Goal: Transaction & Acquisition: Purchase product/service

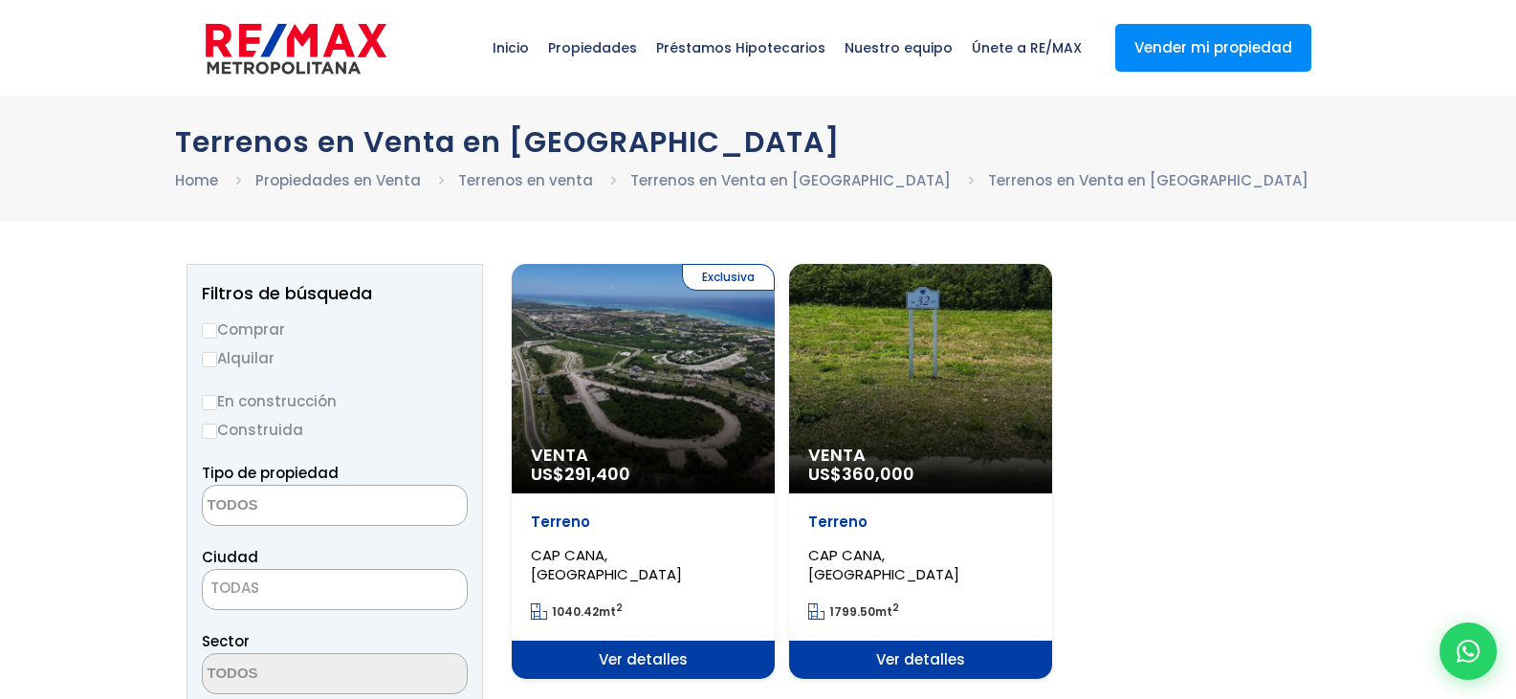
select select
click at [655, 428] on div "Exclusiva Venta US$ 291,400" at bounding box center [643, 379] width 263 height 230
click at [631, 403] on div "Exclusiva Venta US$ 291,400" at bounding box center [643, 379] width 263 height 230
click at [655, 648] on span "Ver detalles" at bounding box center [643, 660] width 263 height 38
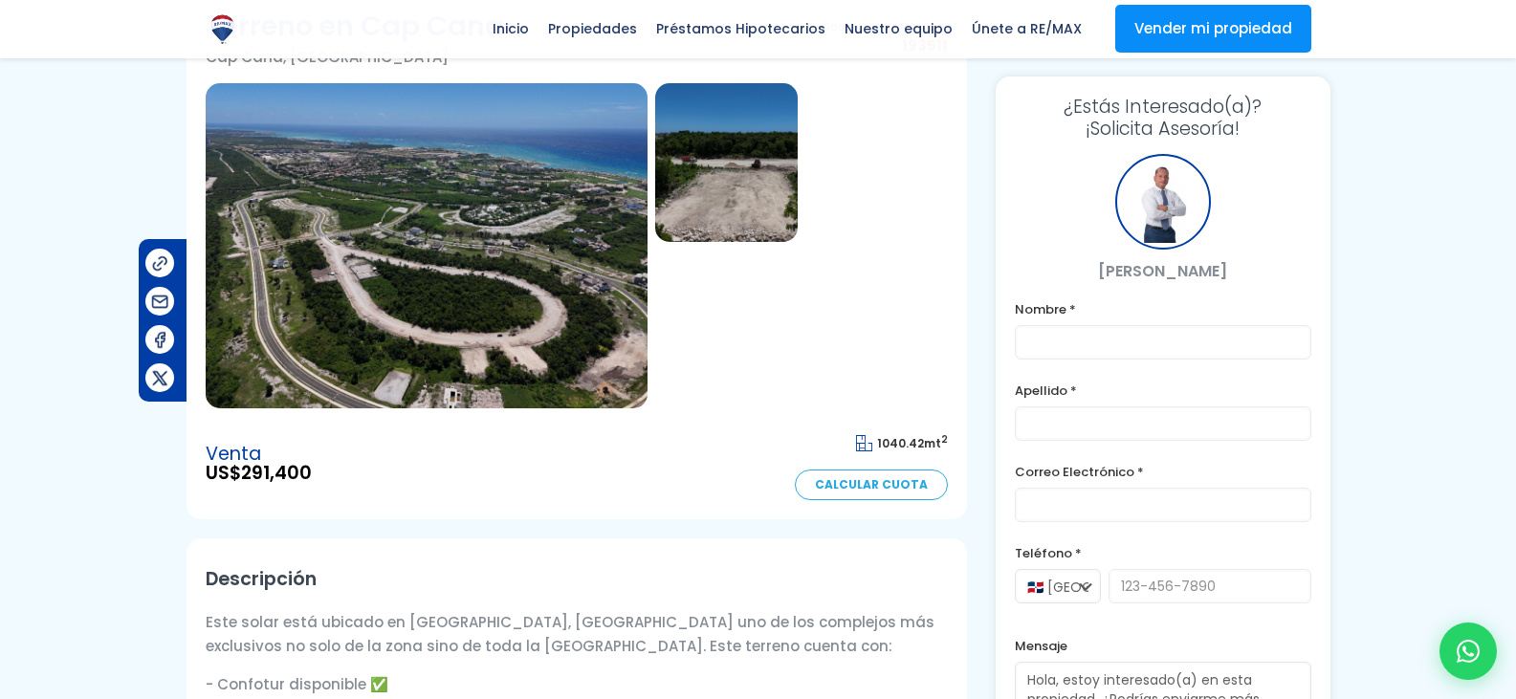
scroll to position [134, 0]
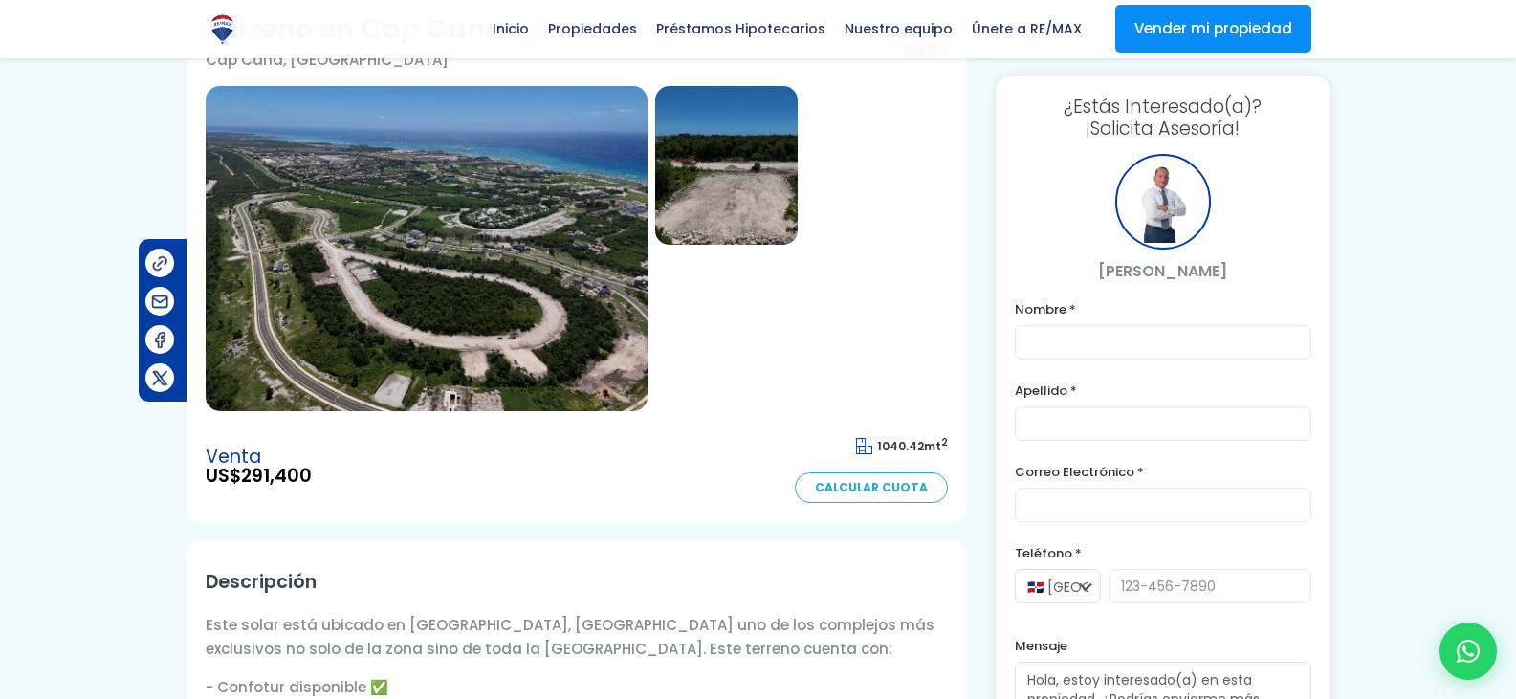
click at [544, 182] on img at bounding box center [427, 248] width 442 height 325
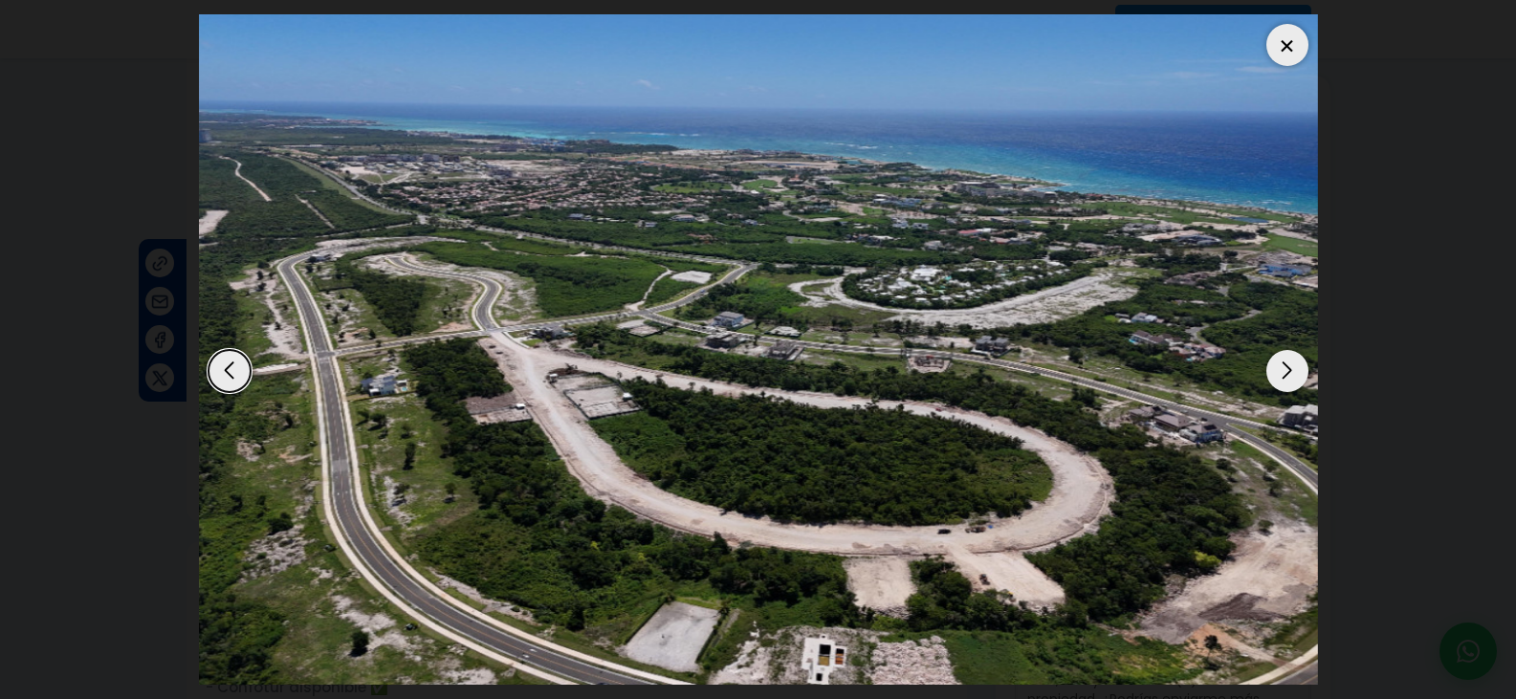
click at [1283, 388] on div "Next slide" at bounding box center [1288, 371] width 42 height 42
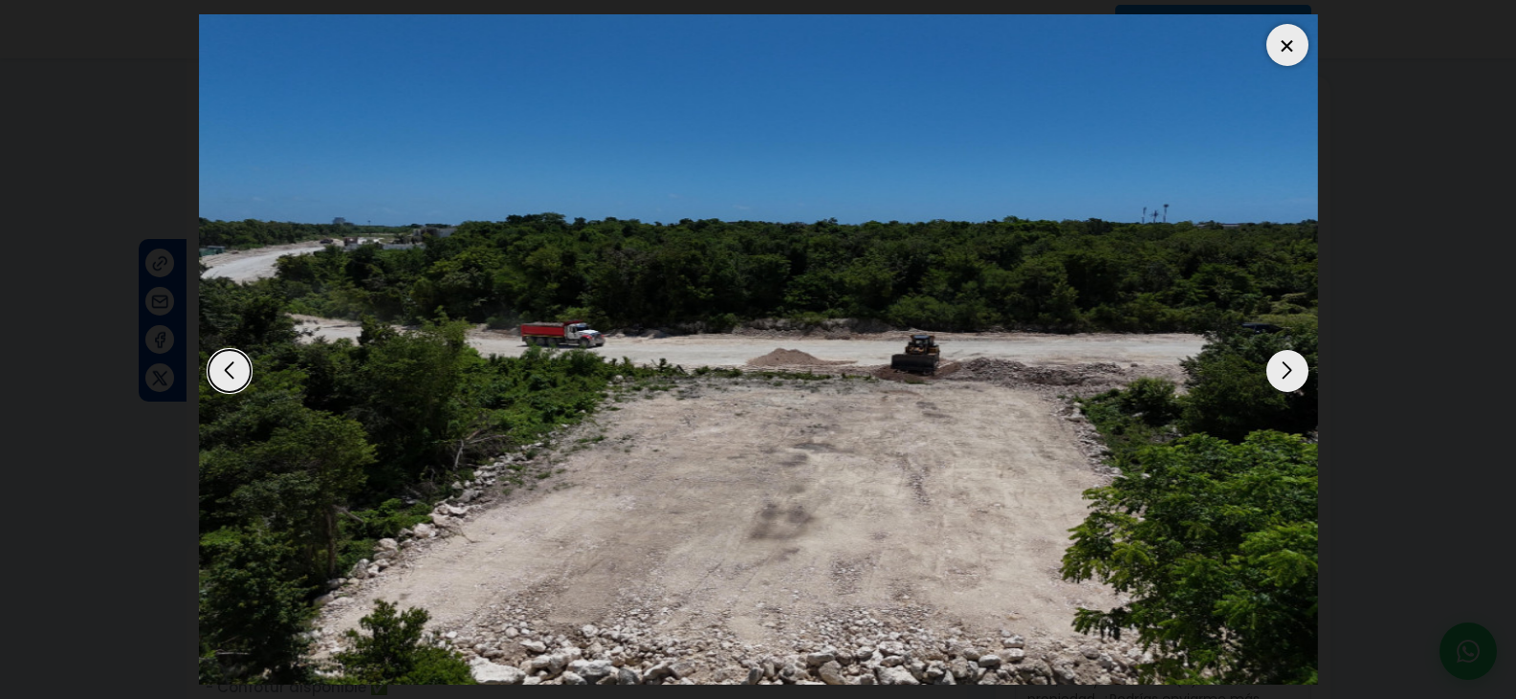
click at [1308, 49] on div at bounding box center [1288, 45] width 42 height 42
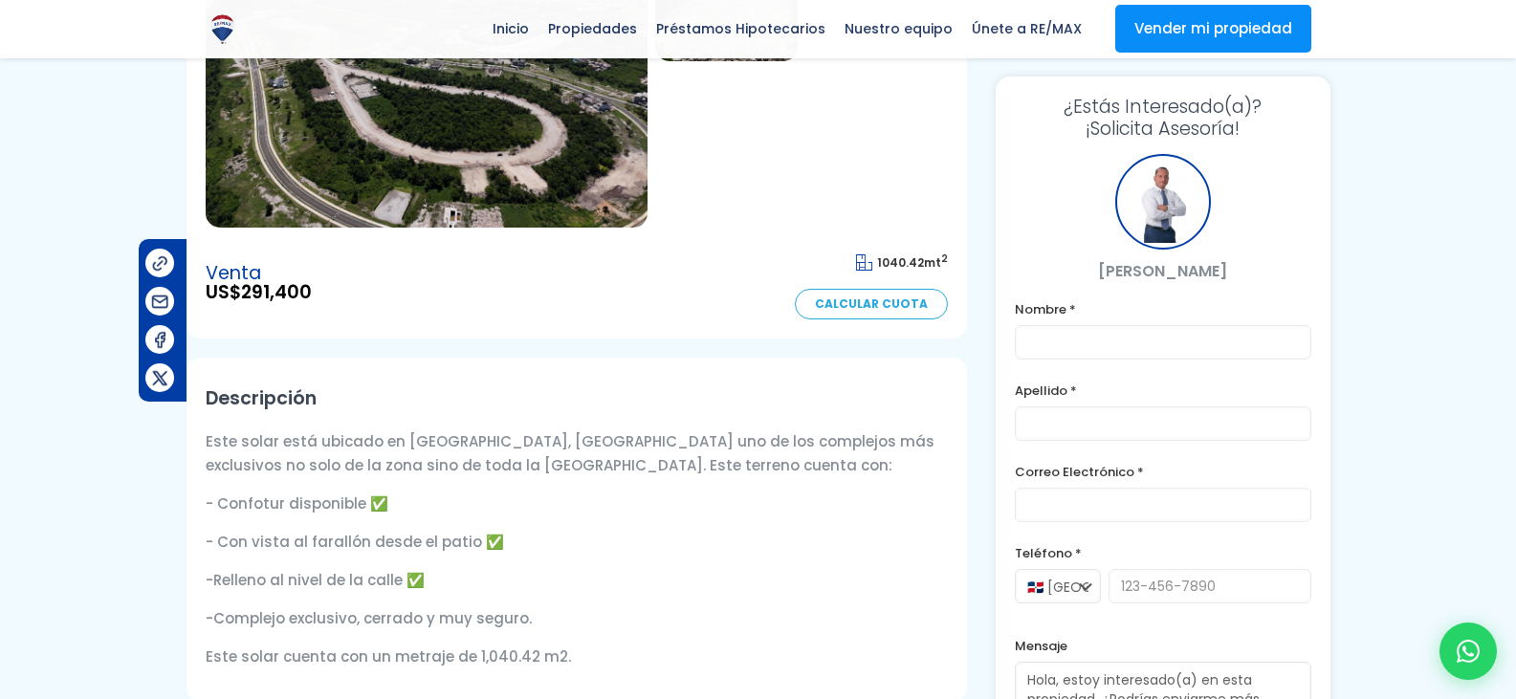
scroll to position [324, 0]
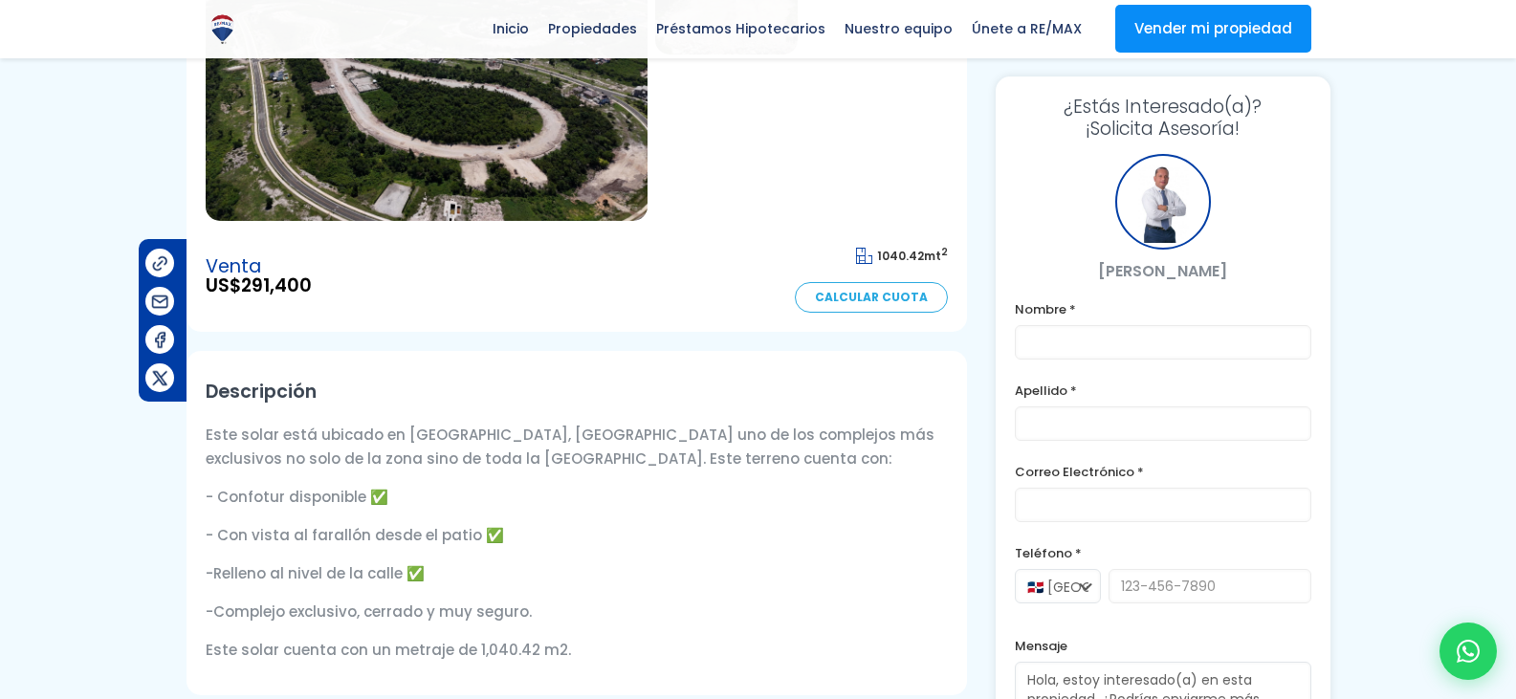
click at [1161, 197] on div at bounding box center [1164, 202] width 96 height 96
click at [1447, 642] on div at bounding box center [1468, 651] width 63 height 63
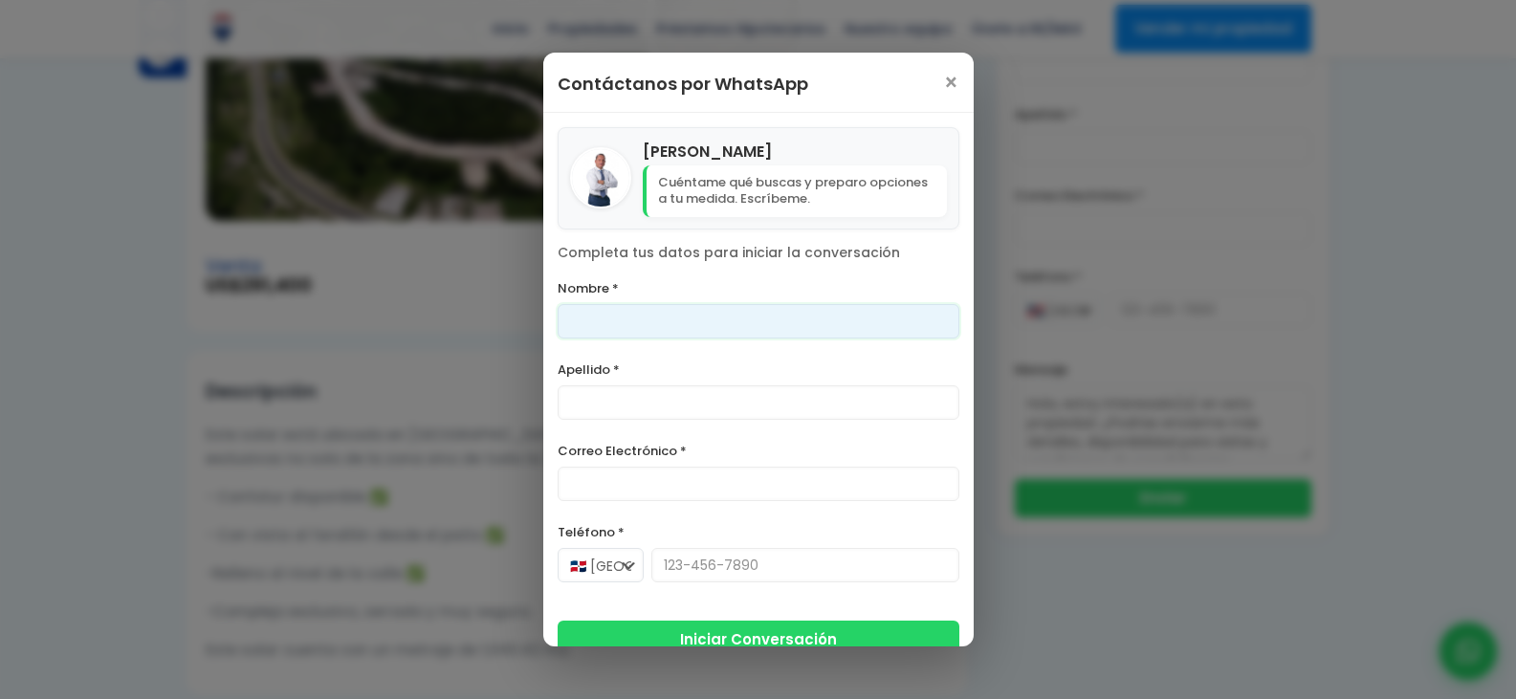
scroll to position [27, 0]
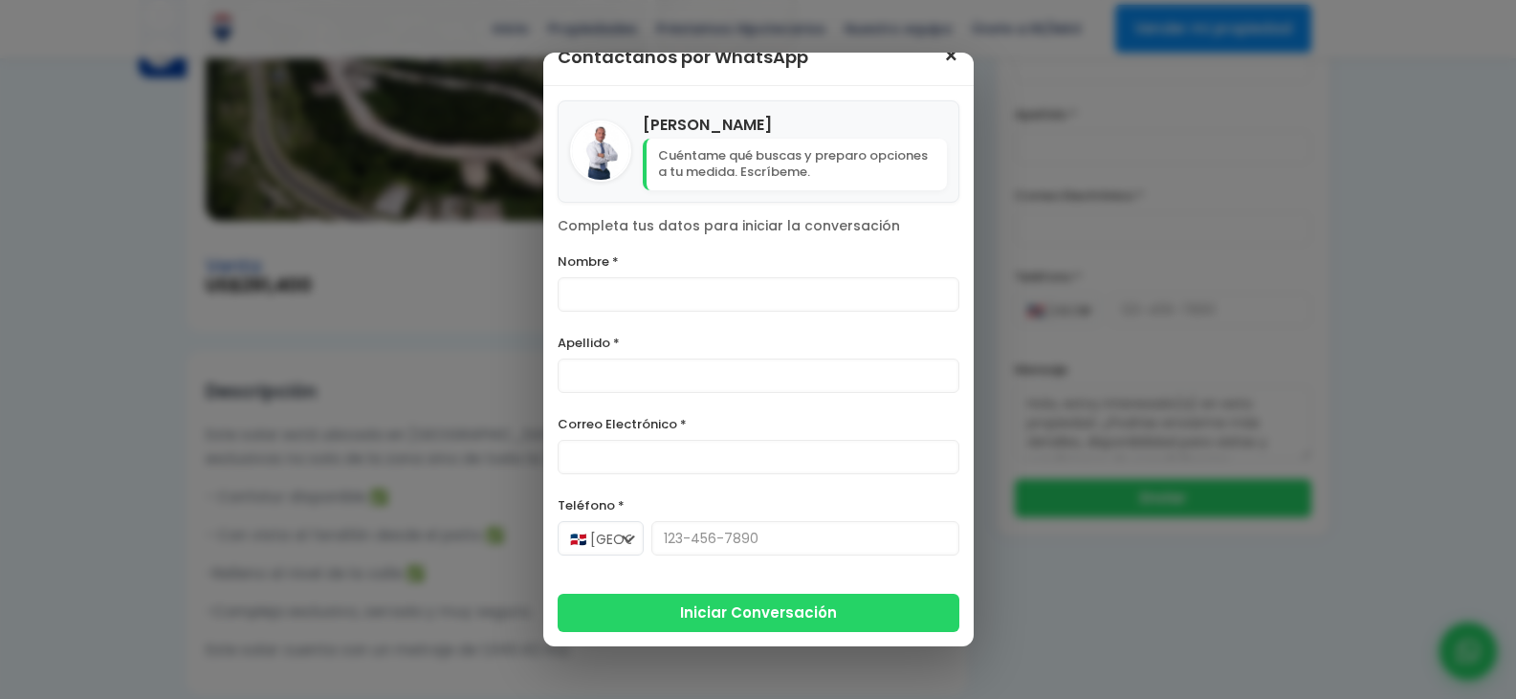
click at [943, 64] on span "×" at bounding box center [951, 56] width 16 height 23
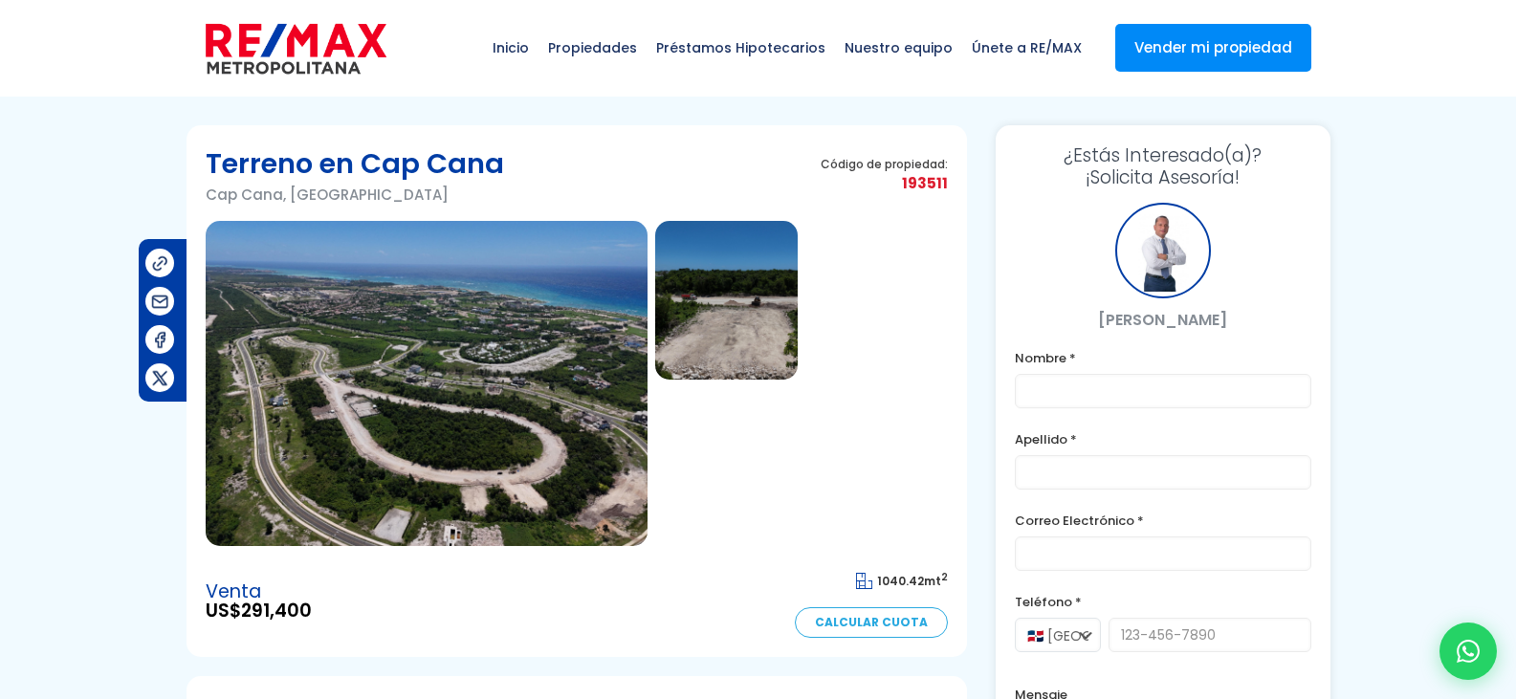
scroll to position [67, 0]
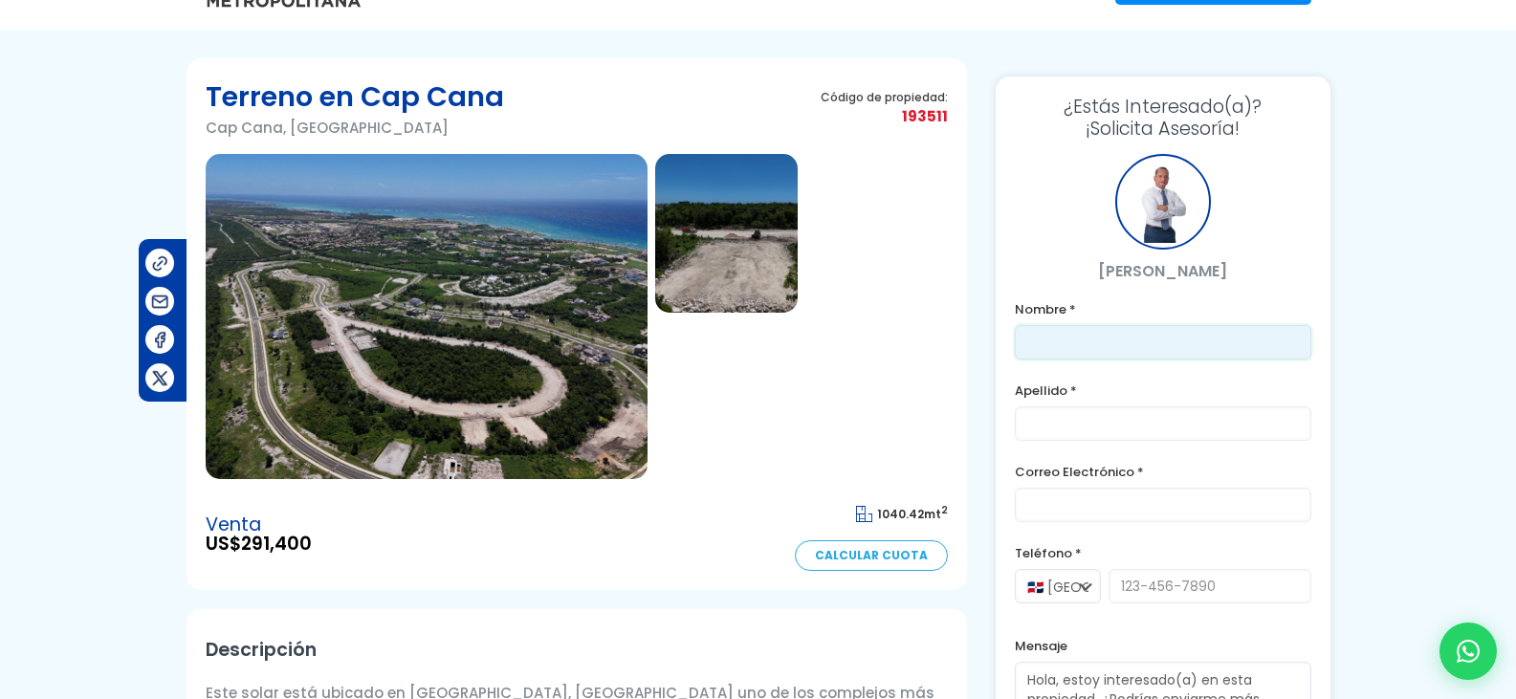
click at [1088, 327] on input "text" at bounding box center [1163, 342] width 297 height 34
drag, startPoint x: 1159, startPoint y: 345, endPoint x: 1079, endPoint y: 343, distance: 79.5
click at [1079, 343] on input "Juana Rambalde" at bounding box center [1163, 342] width 297 height 34
click at [1138, 344] on input "Juana Rambalde" at bounding box center [1163, 342] width 297 height 34
drag, startPoint x: 1155, startPoint y: 343, endPoint x: 1067, endPoint y: 340, distance: 88.1
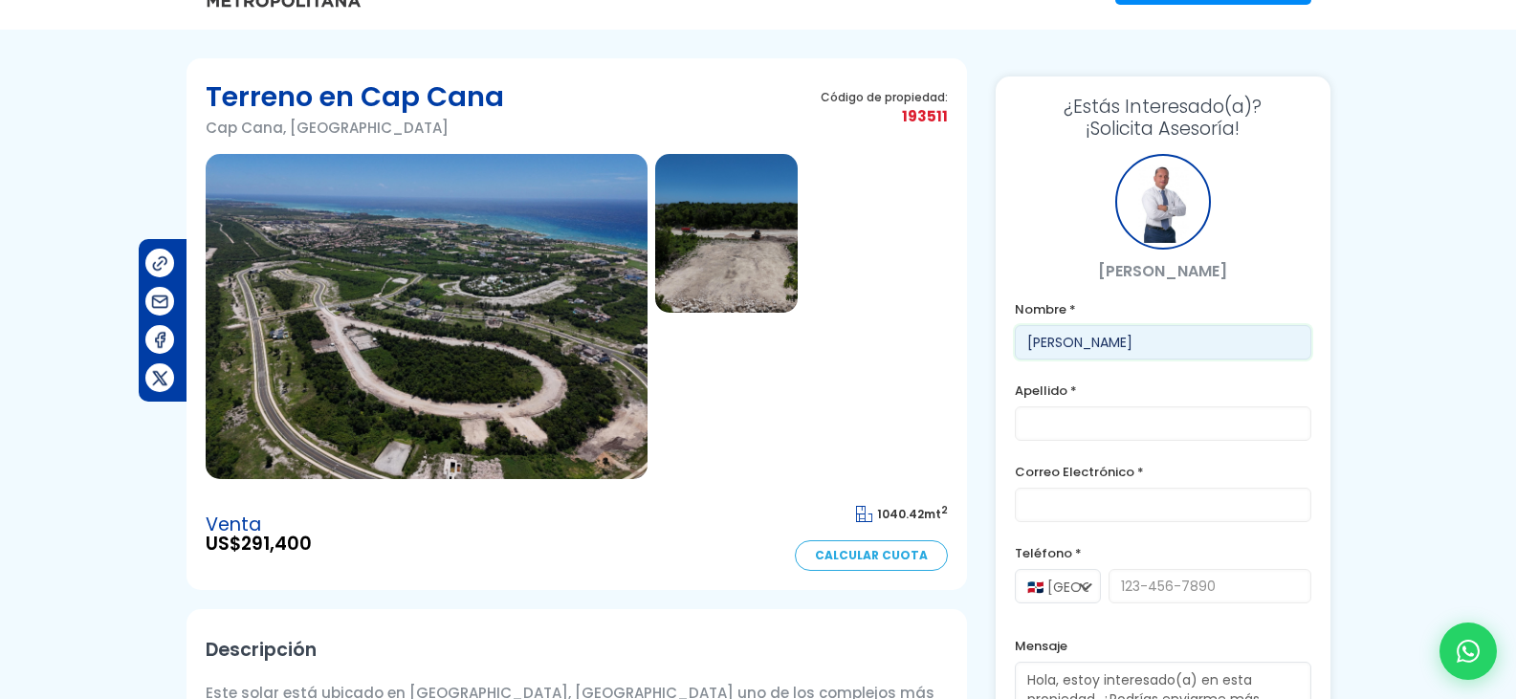
click at [1067, 340] on input "Juana Rambalde" at bounding box center [1163, 342] width 297 height 34
type input "Juana"
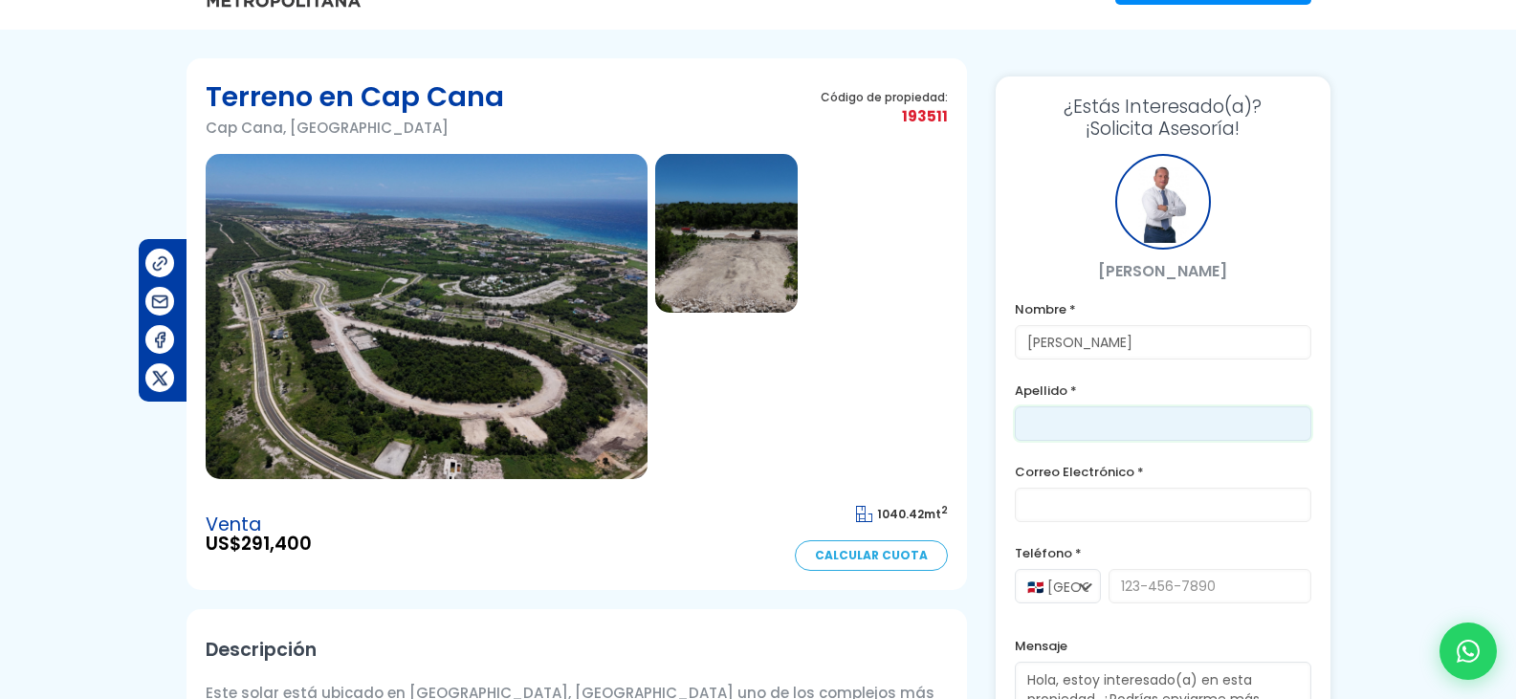
click at [1091, 418] on input "text" at bounding box center [1163, 424] width 297 height 34
paste input "Rambalde"
type input "Rambalde"
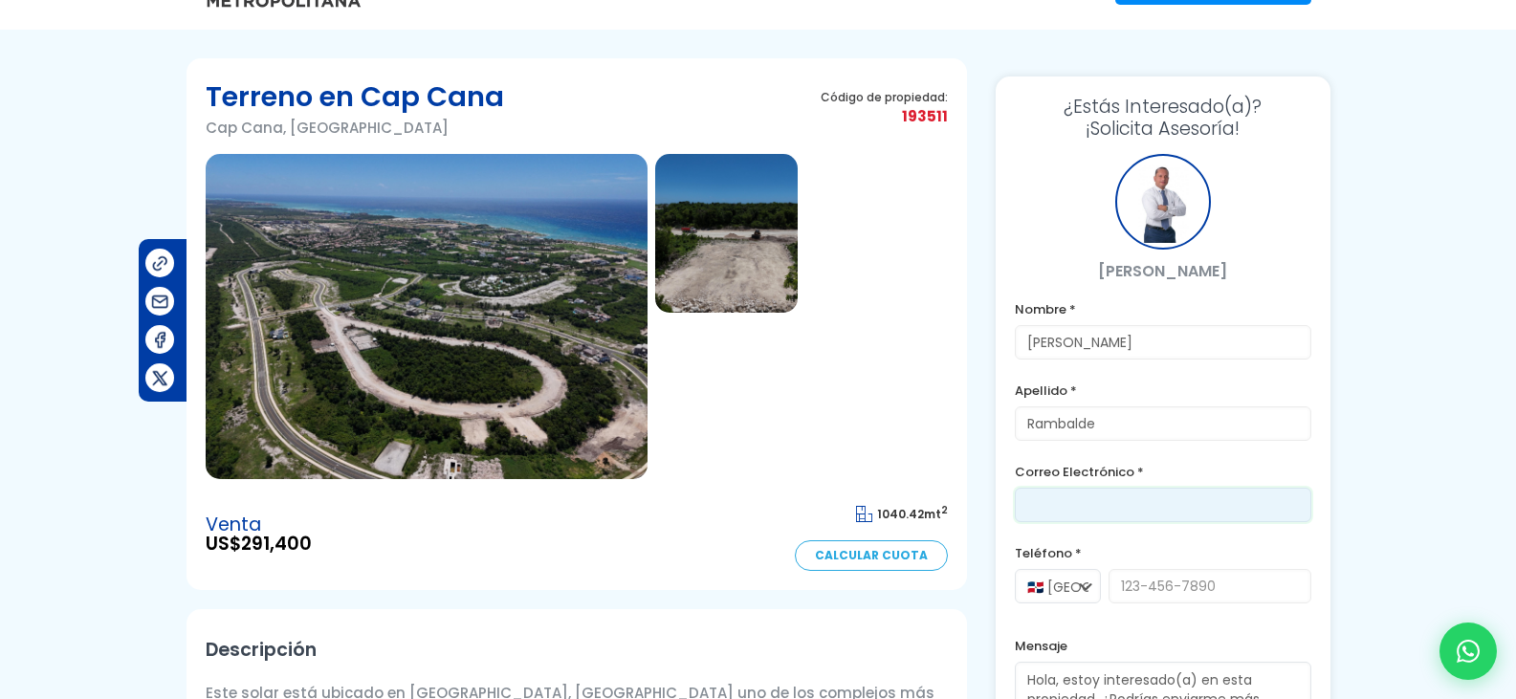
click at [1100, 506] on input "email" at bounding box center [1163, 505] width 297 height 34
type input "jrambalde2912@gmail.com"
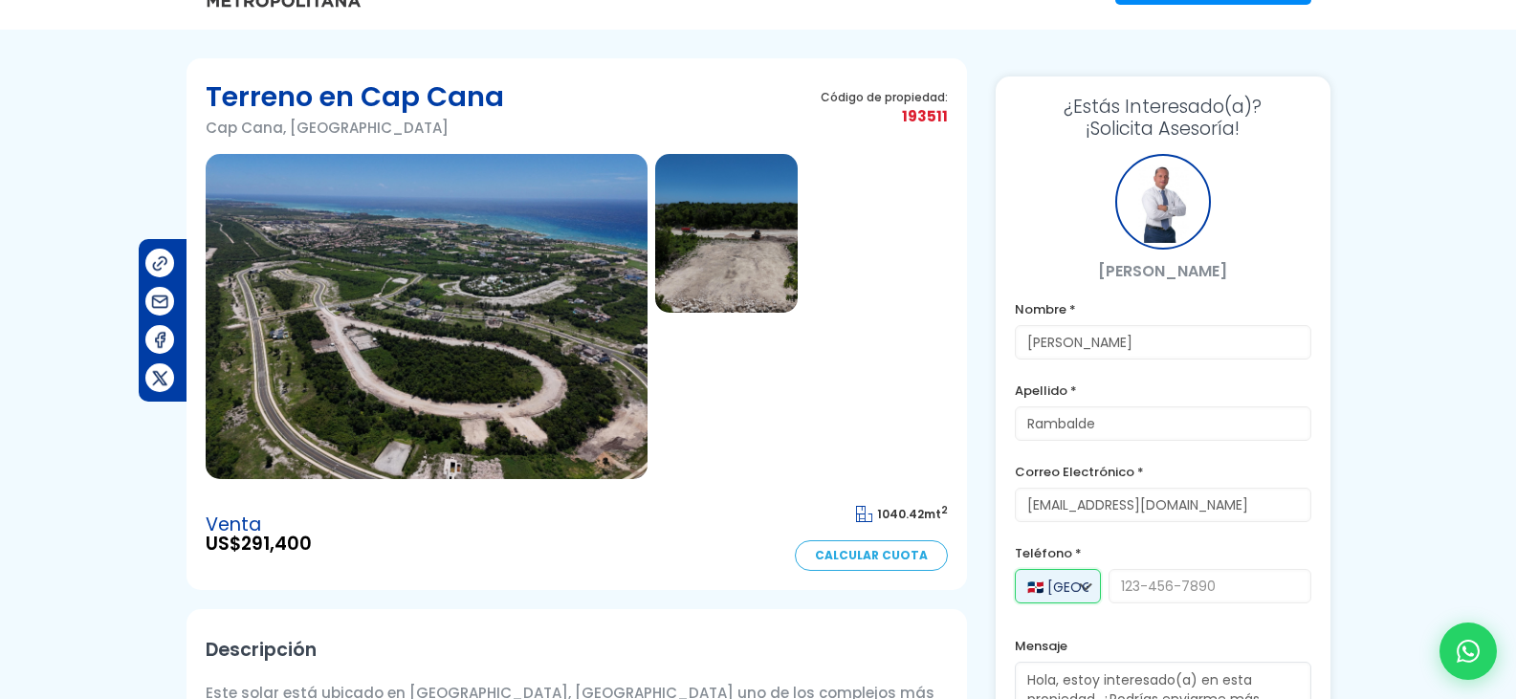
click at [1066, 592] on select "🇩🇴 República Dominicana +1 🇺🇸 Estados Unidos +1 🇪🇸 España +34" at bounding box center [1058, 586] width 86 height 34
click at [1015, 569] on select "🇩🇴 República Dominicana +1 🇺🇸 Estados Unidos +1 🇪🇸 España +34" at bounding box center [1058, 586] width 86 height 34
click at [1153, 583] on input "tel" at bounding box center [1210, 586] width 203 height 34
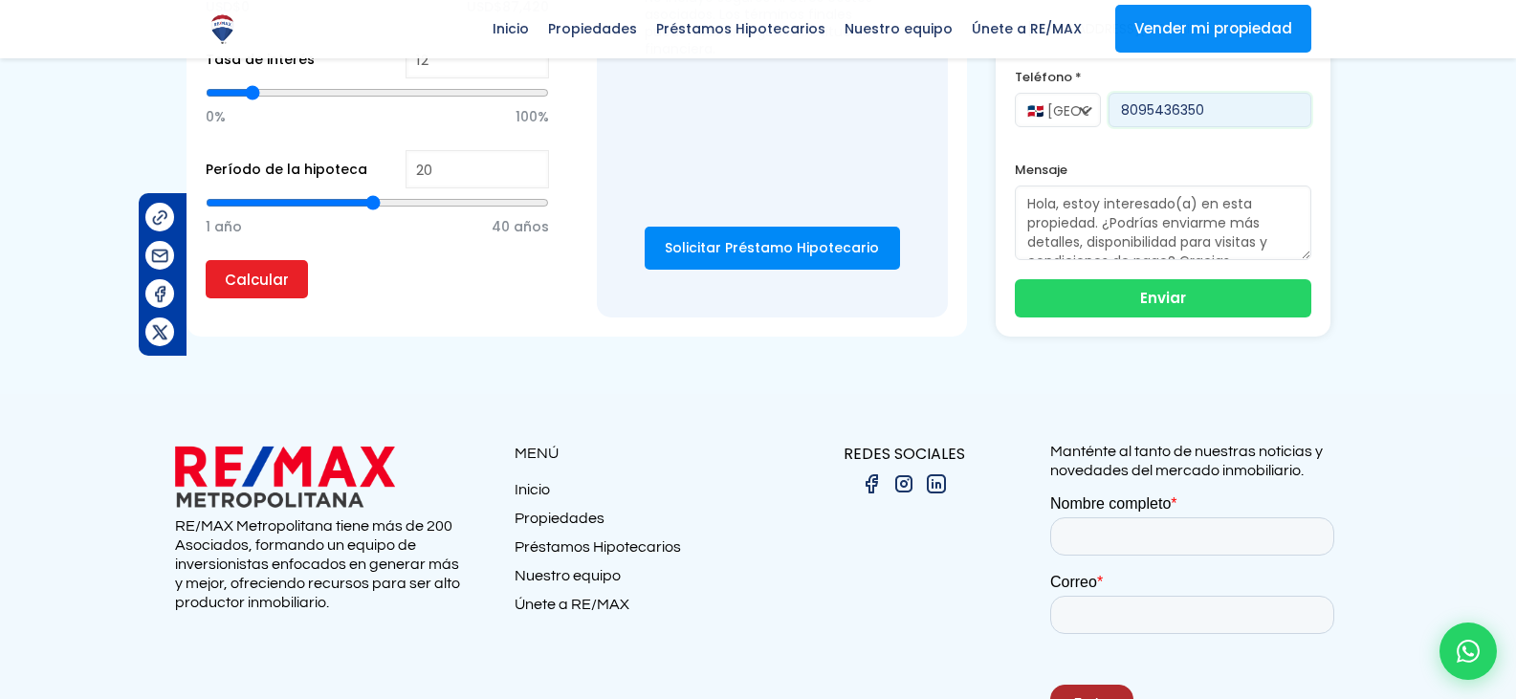
scroll to position [1521, 0]
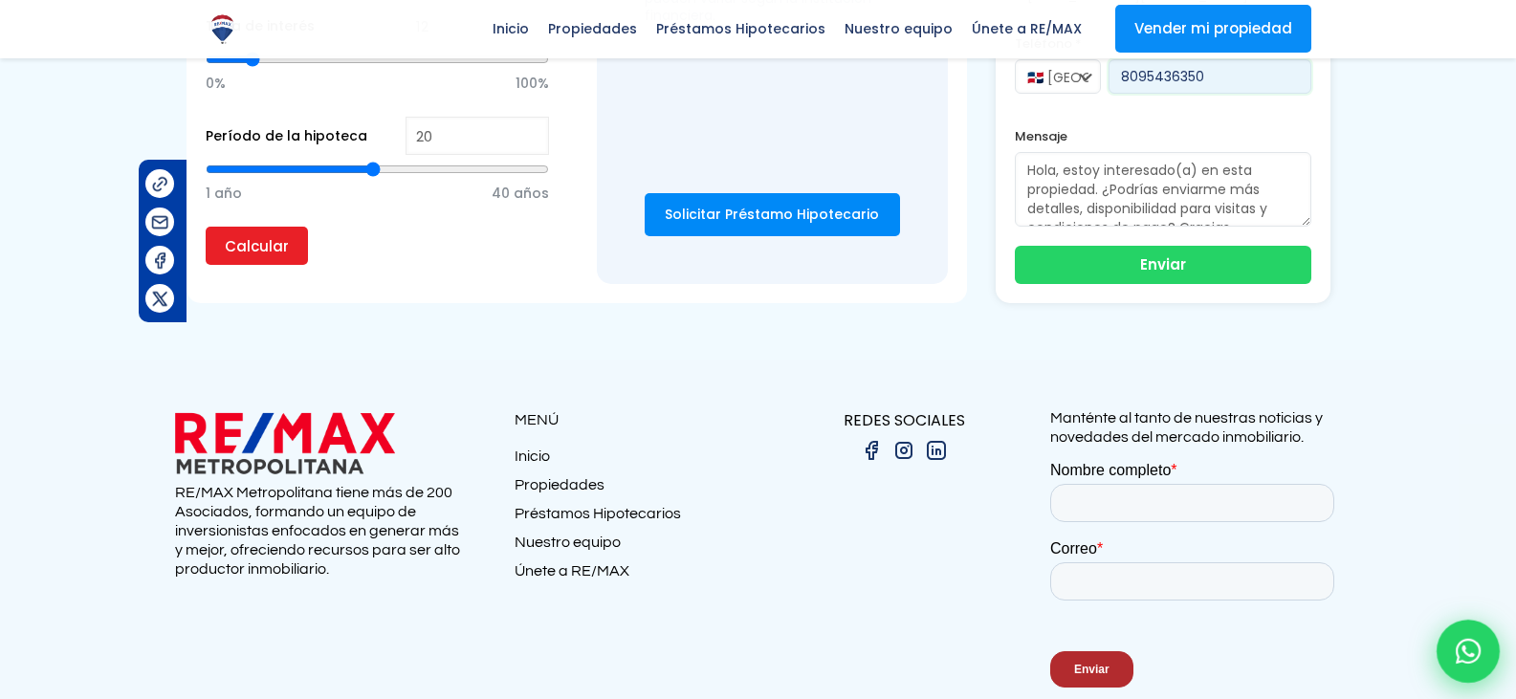
type input "8095436350"
click at [1453, 665] on div at bounding box center [1468, 651] width 63 height 63
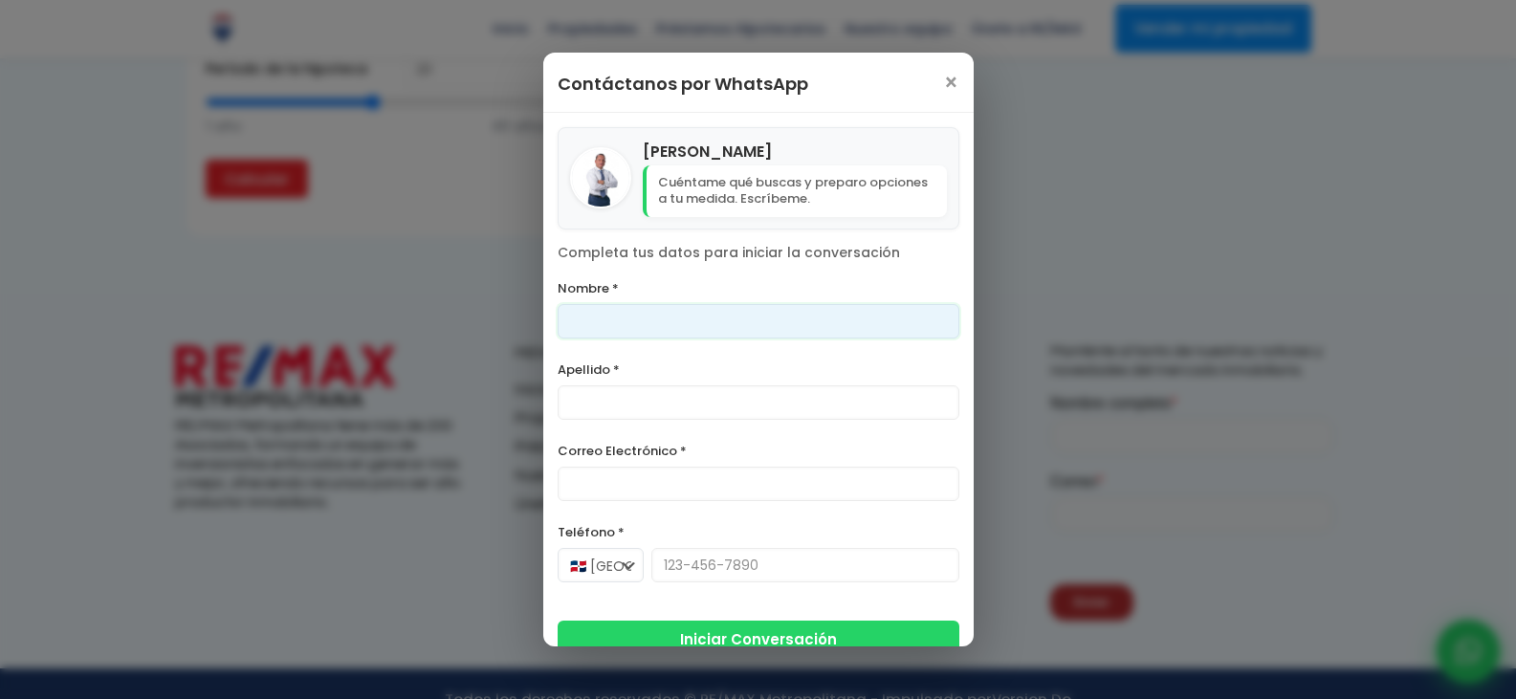
scroll to position [1587, 0]
type input "Juana"
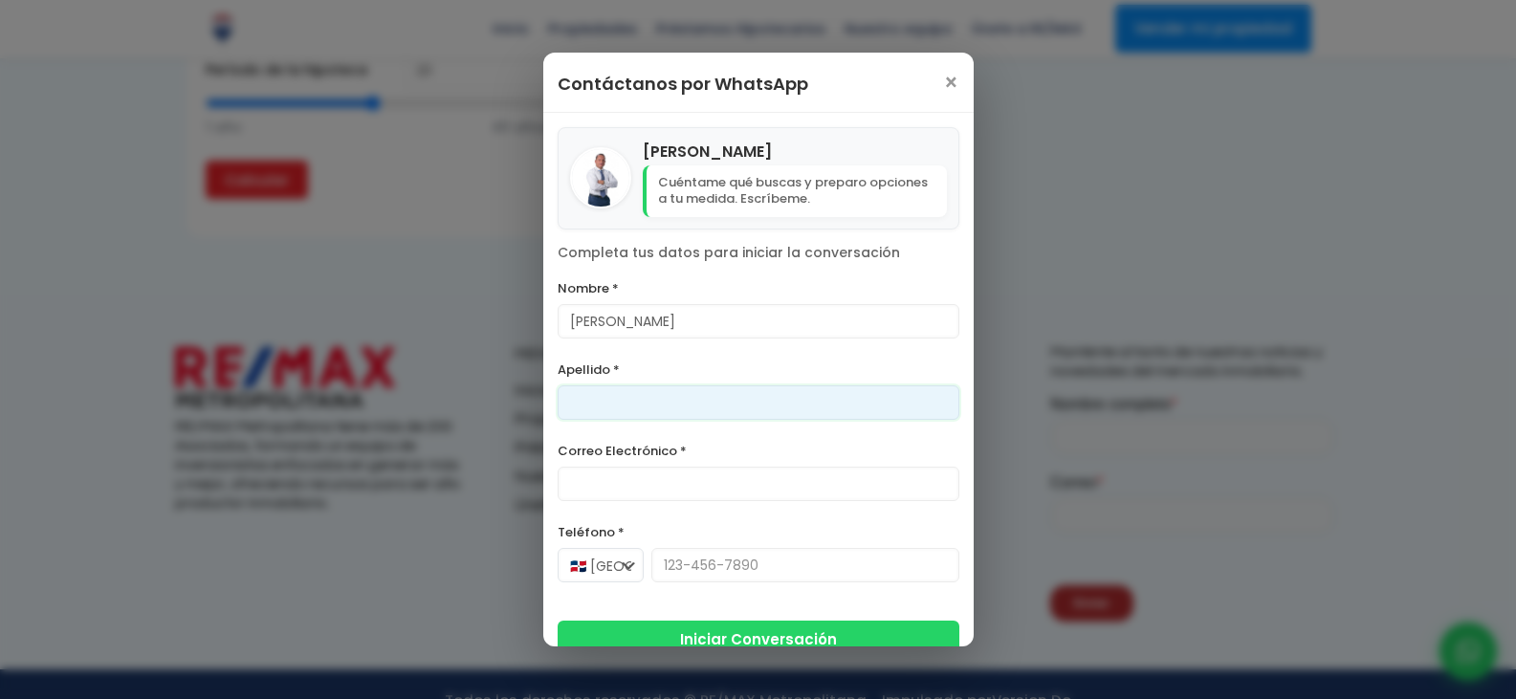
click at [633, 401] on input "Apellido *" at bounding box center [759, 403] width 402 height 34
type input "Rambalde"
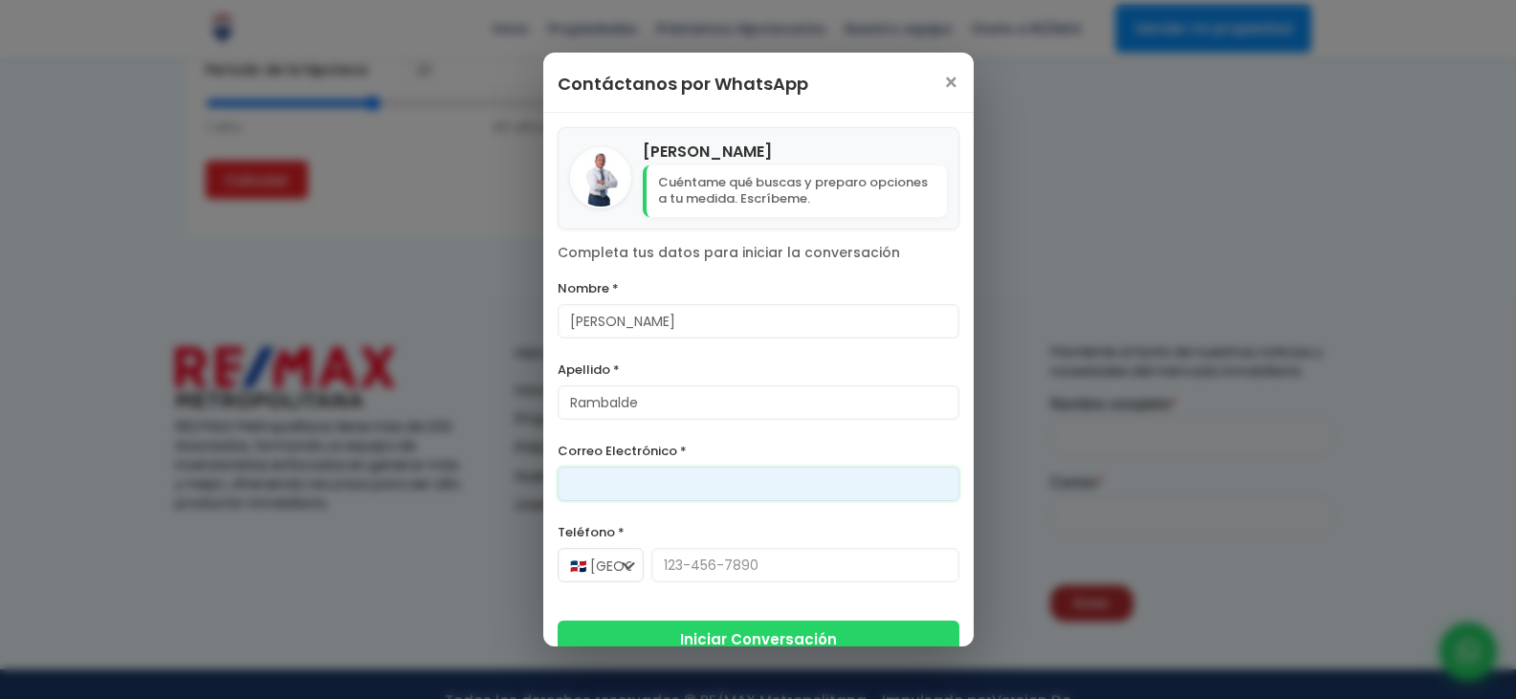
click at [630, 495] on input "Correo Electrónico *" at bounding box center [759, 484] width 402 height 34
type input "jrambalde2912@gmail.com"
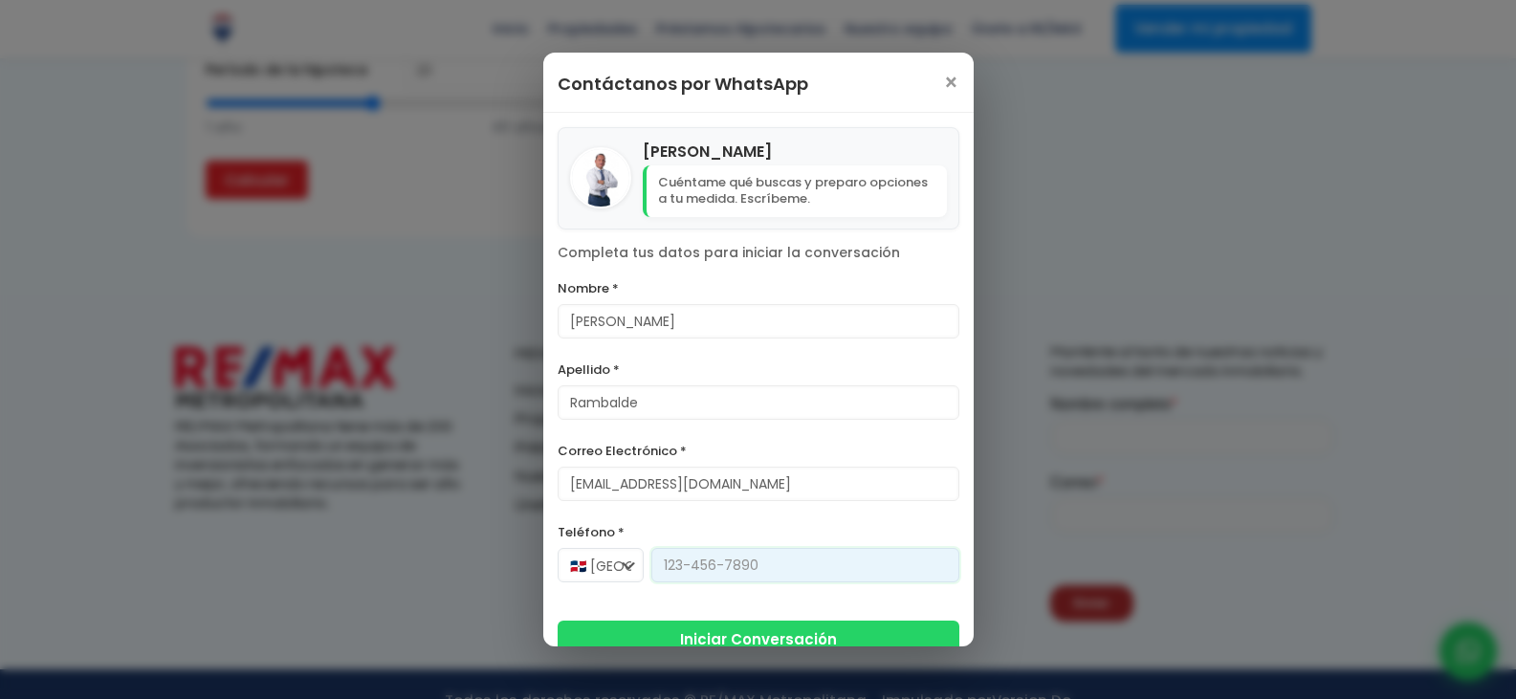
click at [690, 563] on input "Teléfono *" at bounding box center [806, 565] width 308 height 34
type input "809-543-6350"
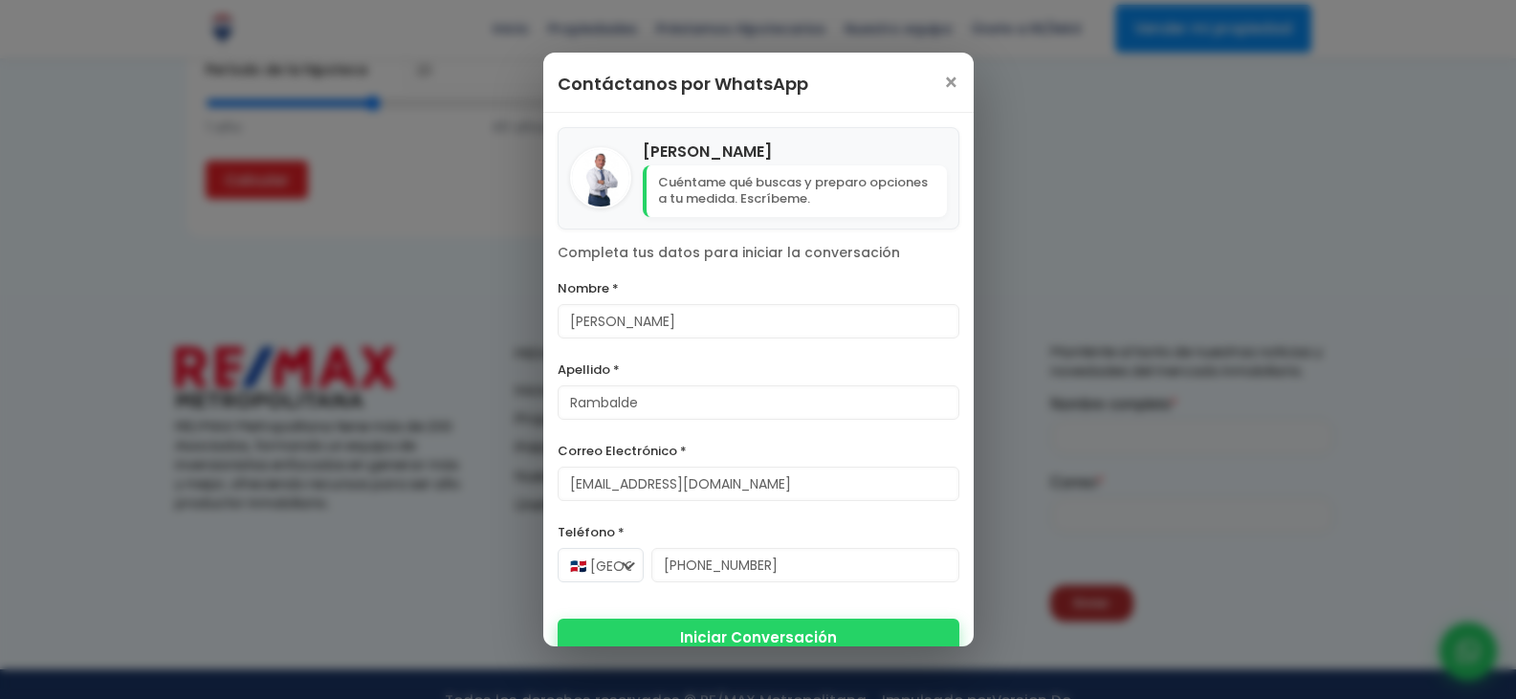
click at [766, 637] on button "Iniciar Conversación" at bounding box center [759, 638] width 402 height 38
